Goal: Book appointment/travel/reservation

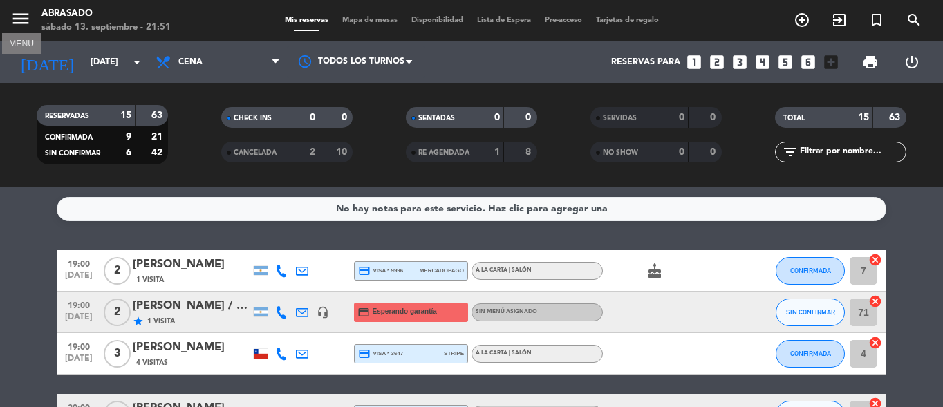
click at [27, 17] on icon "menu" at bounding box center [20, 18] width 21 height 21
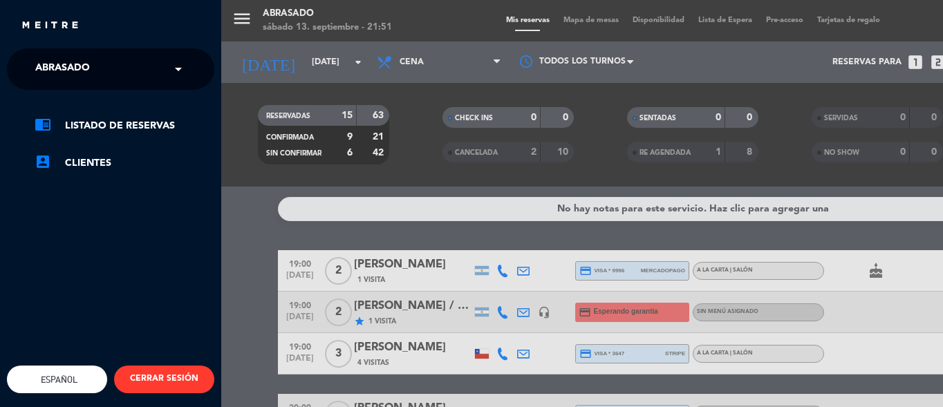
click at [444, 31] on div "menu Abrasado [DATE] 13. septiembre - 21:51 Mis reservas Mapa de mesas Disponib…" at bounding box center [692, 203] width 943 height 407
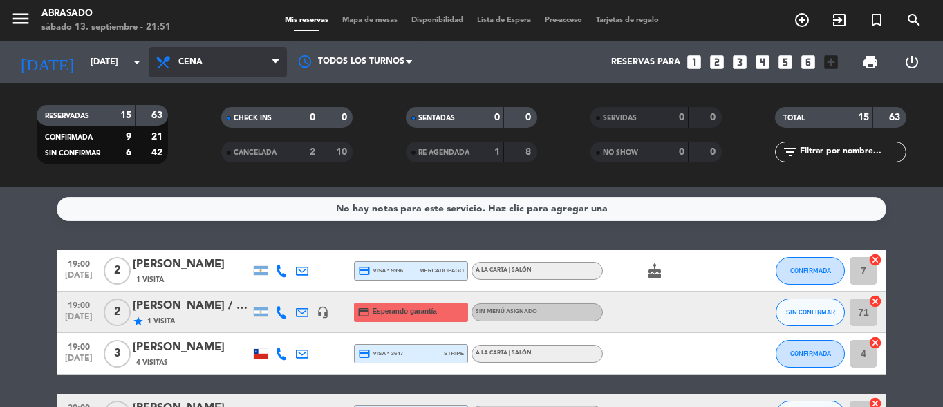
click at [230, 58] on span "Cena" at bounding box center [218, 62] width 138 height 30
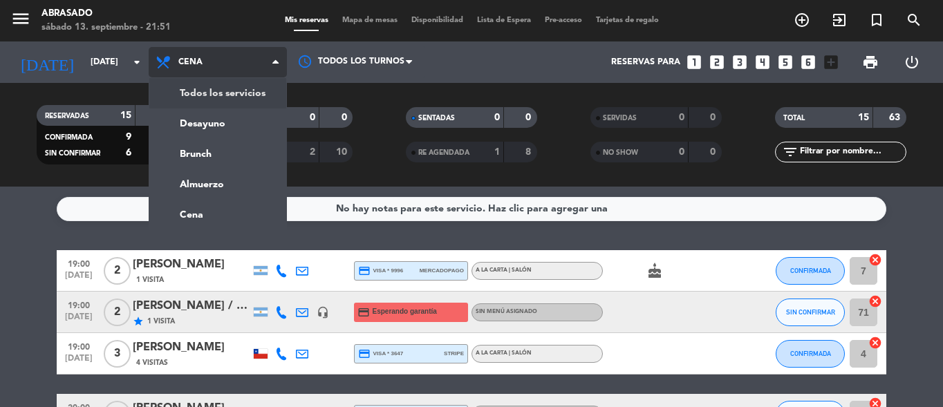
click at [275, 72] on span "Cena" at bounding box center [218, 62] width 138 height 30
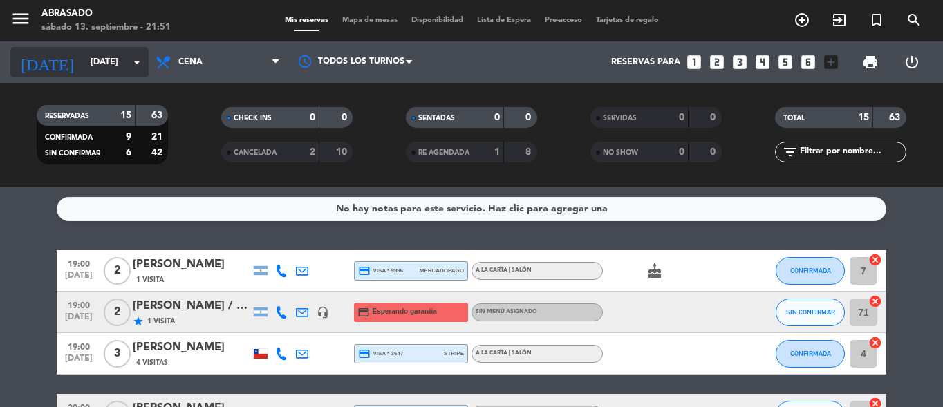
click at [119, 64] on input "[DATE]" at bounding box center [142, 62] width 117 height 24
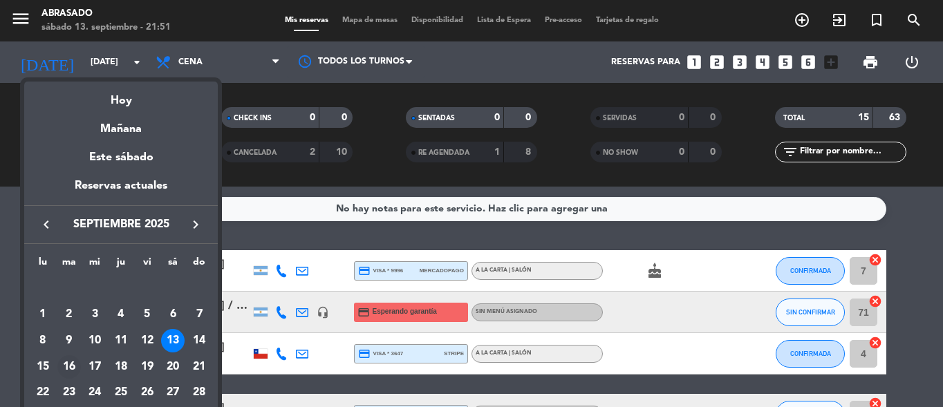
click at [68, 365] on div "16" at bounding box center [69, 367] width 24 height 24
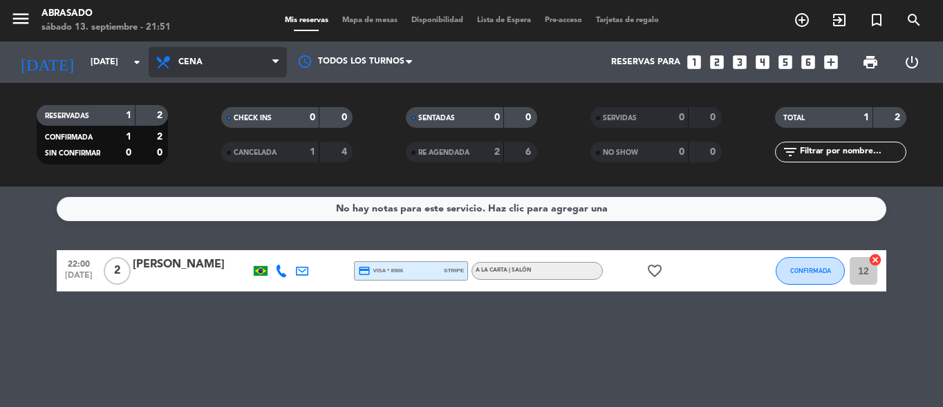
click at [272, 66] on icon at bounding box center [275, 62] width 6 height 11
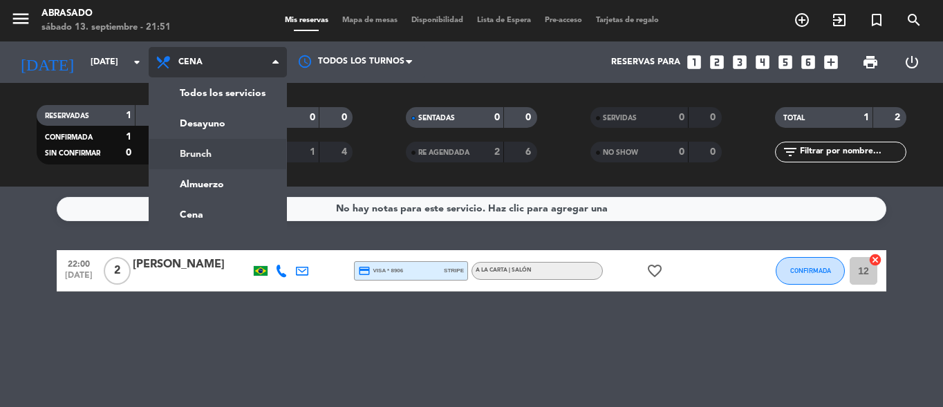
click at [216, 154] on div "menu Abrasado [DATE] 13. septiembre - 21:51 Mis reservas Mapa de mesas Disponib…" at bounding box center [471, 93] width 943 height 187
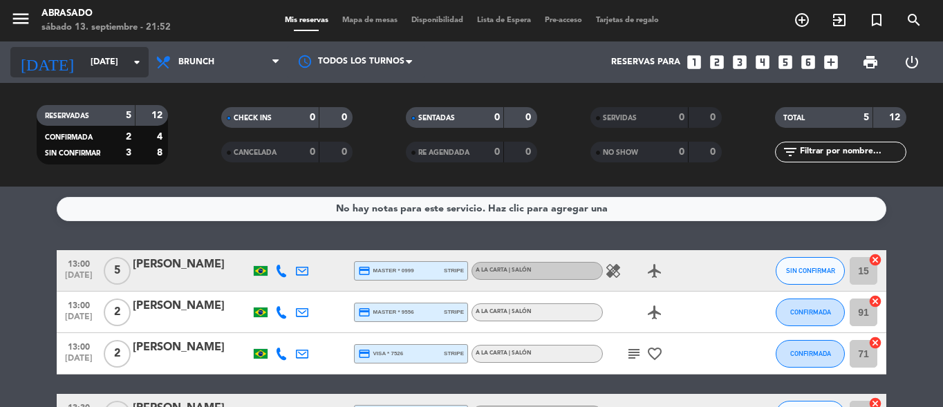
click at [133, 53] on input "[DATE]" at bounding box center [142, 62] width 117 height 24
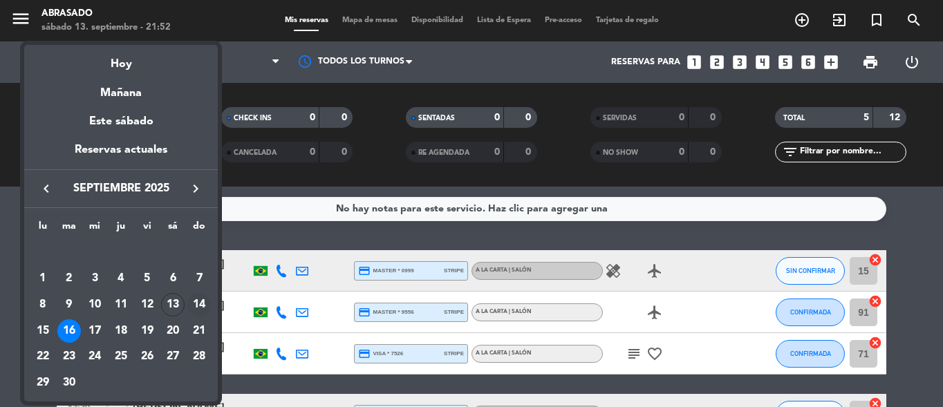
click at [197, 297] on div "14" at bounding box center [199, 305] width 24 height 24
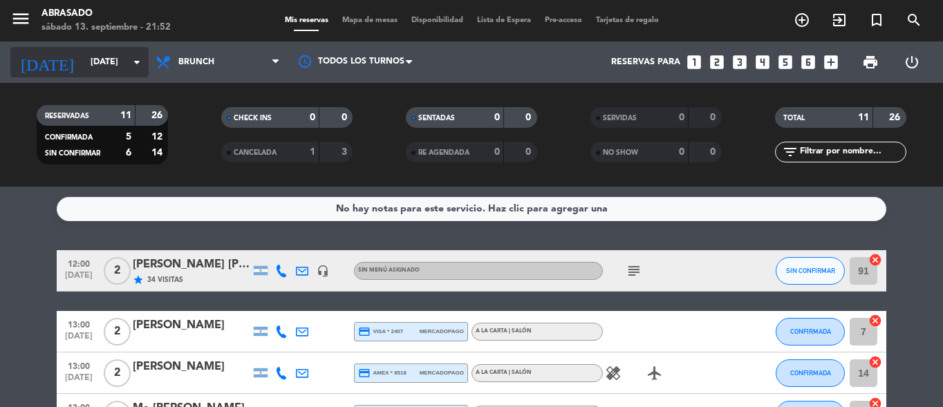
click at [133, 64] on icon "arrow_drop_down" at bounding box center [137, 62] width 17 height 17
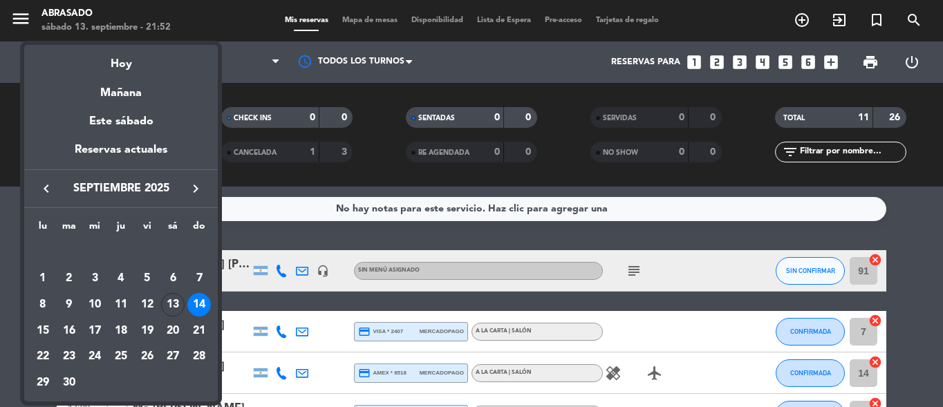
click at [376, 104] on div at bounding box center [471, 203] width 943 height 407
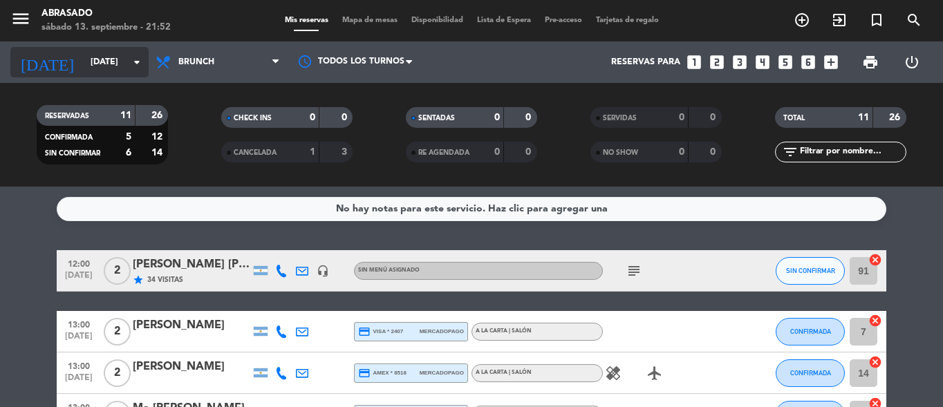
click at [138, 62] on icon "arrow_drop_down" at bounding box center [137, 62] width 17 height 17
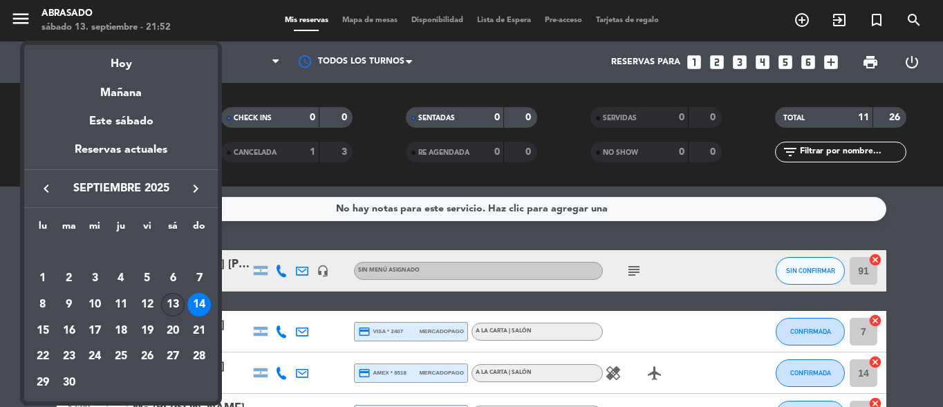
click at [172, 312] on div "13" at bounding box center [173, 305] width 24 height 24
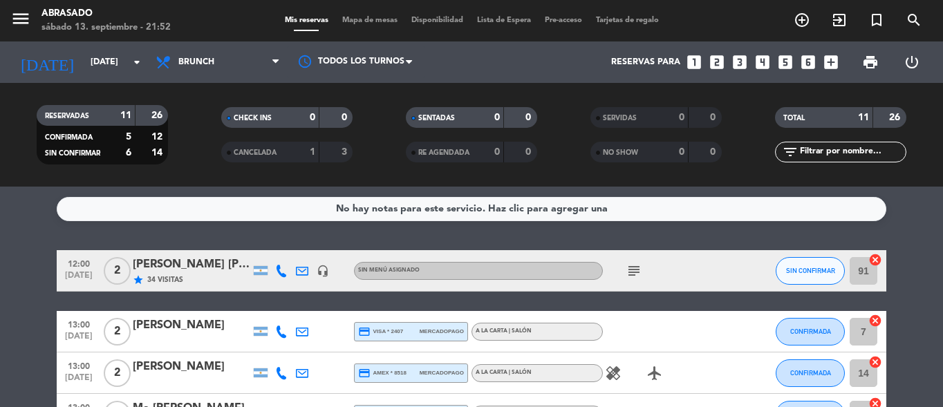
type input "[DATE]"
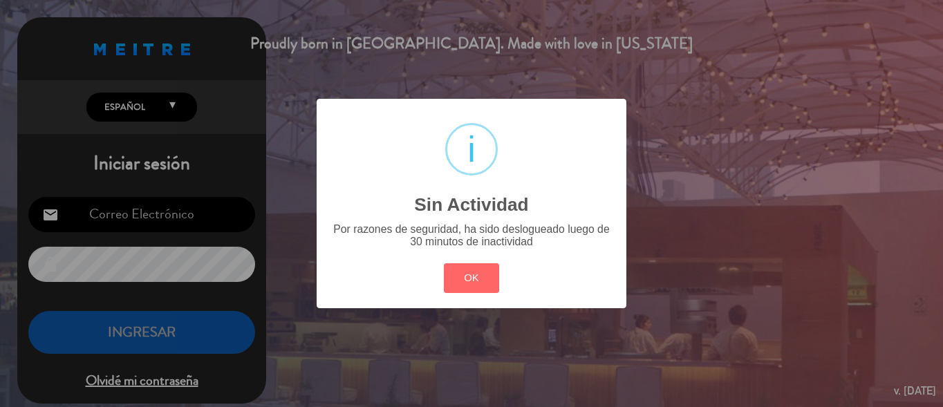
type input "[EMAIL_ADDRESS][DOMAIN_NAME]"
